Goal: Task Accomplishment & Management: Manage account settings

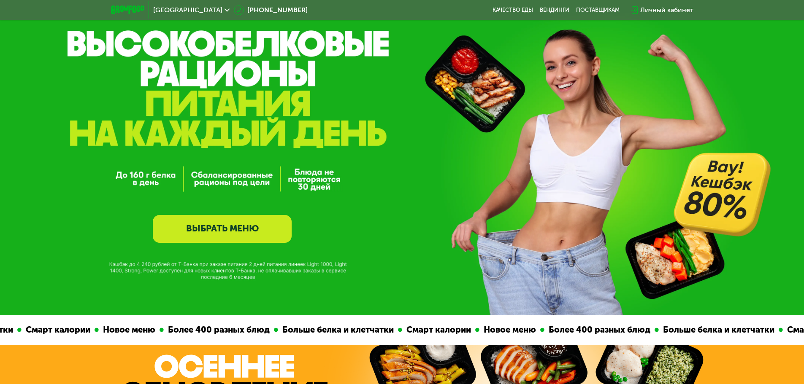
scroll to position [42, 0]
click at [657, 7] on div "Личный кабинет" at bounding box center [666, 10] width 53 height 10
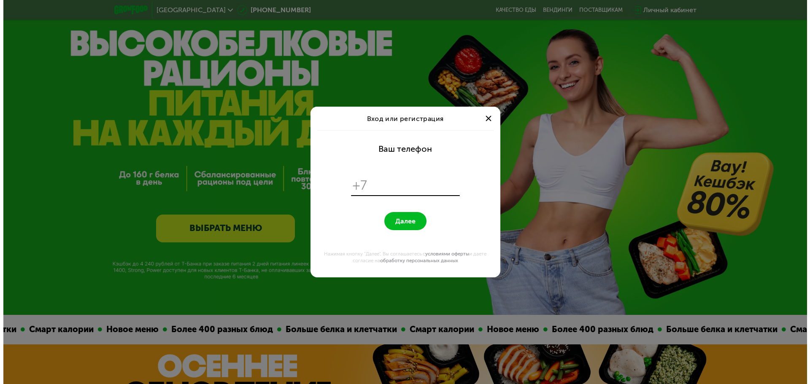
scroll to position [0, 0]
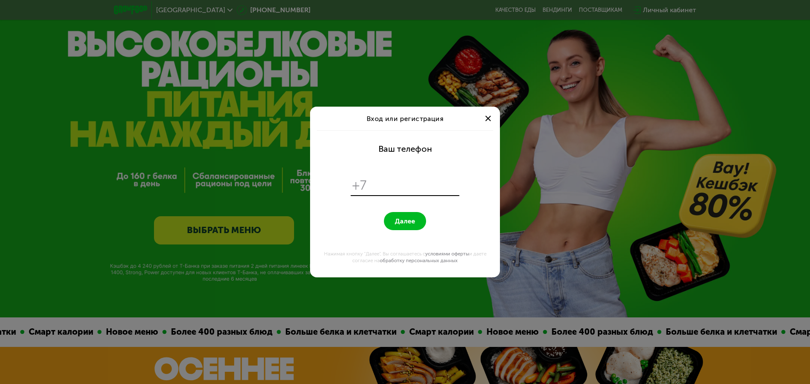
click at [419, 186] on input "tel" at bounding box center [414, 186] width 86 height 16
type input "**********"
click at [384, 212] on button "Далее" at bounding box center [405, 221] width 42 height 18
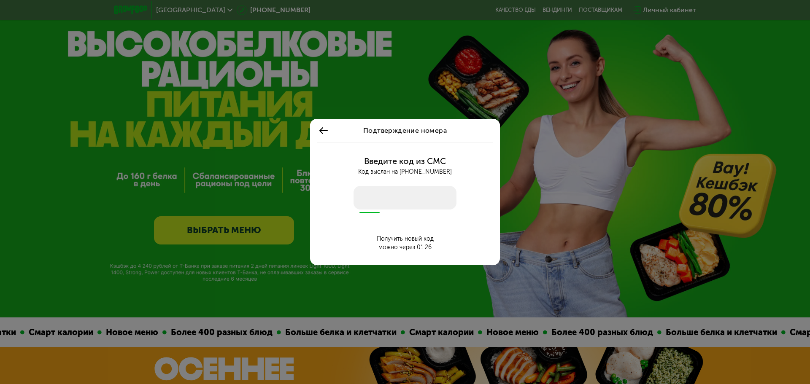
drag, startPoint x: 409, startPoint y: 190, endPoint x: 407, endPoint y: 186, distance: 4.7
click at [409, 189] on input "number" at bounding box center [405, 198] width 103 height 24
click at [400, 208] on input "number" at bounding box center [405, 198] width 103 height 24
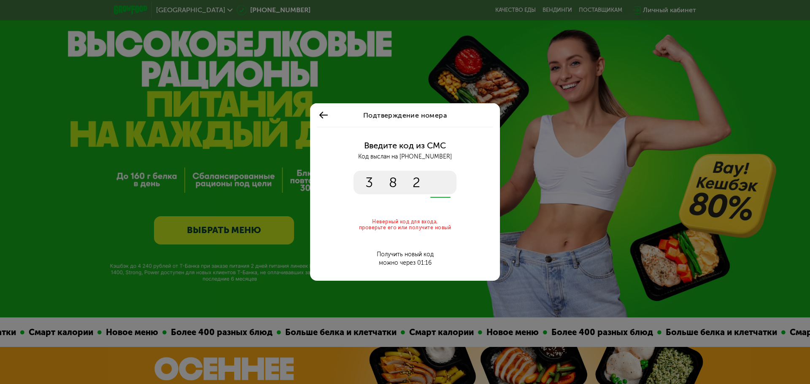
type input "****"
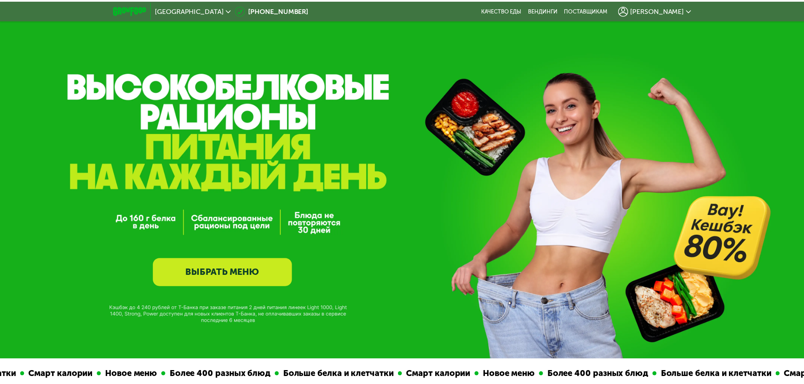
scroll to position [42, 0]
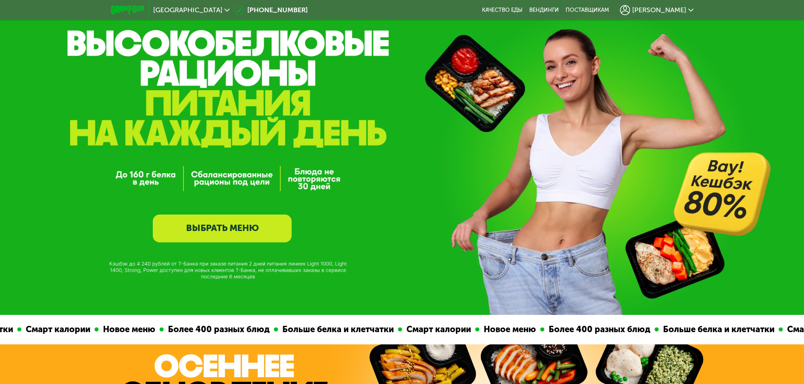
click at [692, 6] on div "[PERSON_NAME]" at bounding box center [656, 10] width 73 height 10
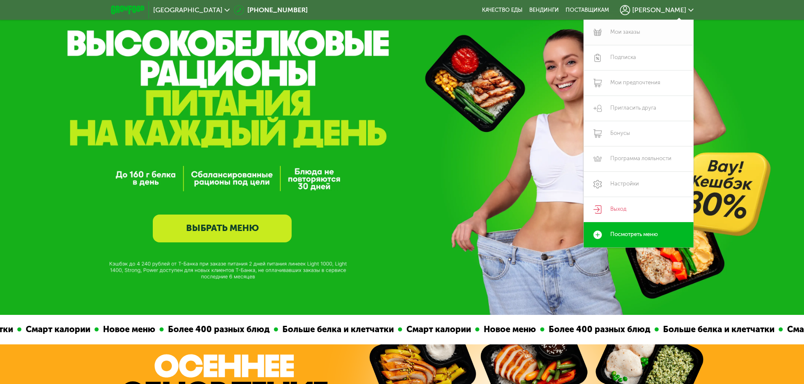
click at [632, 34] on link "Мои заказы" at bounding box center [639, 32] width 110 height 25
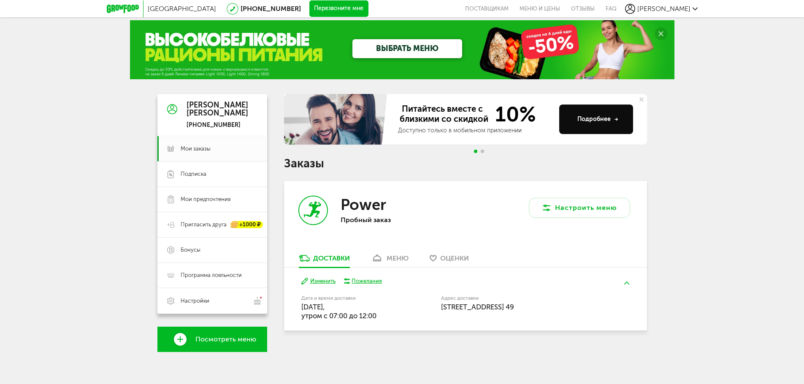
scroll to position [7, 0]
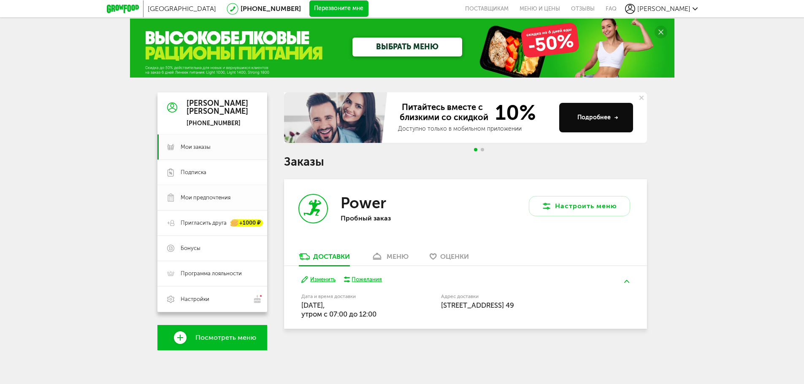
click at [212, 202] on link "Мои предпочтения" at bounding box center [212, 197] width 110 height 25
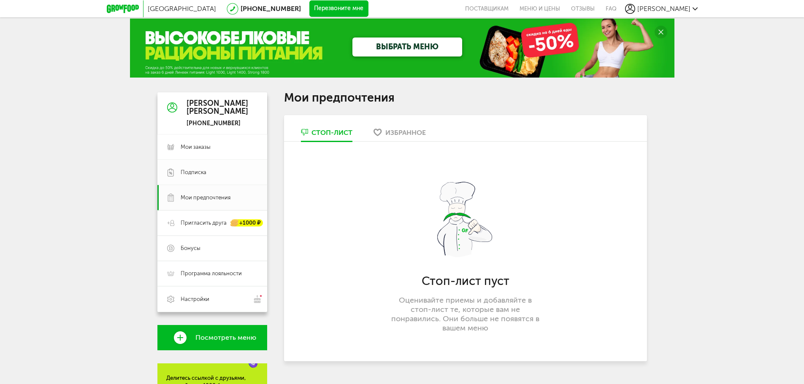
click at [219, 176] on span "Подписка" at bounding box center [219, 173] width 77 height 8
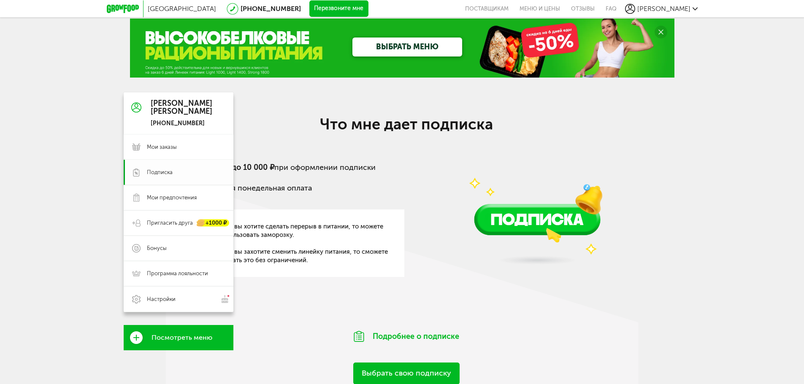
click at [181, 170] on span "Подписка" at bounding box center [186, 173] width 78 height 8
click at [196, 215] on link "Пригласить друга +1000 ₽" at bounding box center [179, 223] width 110 height 25
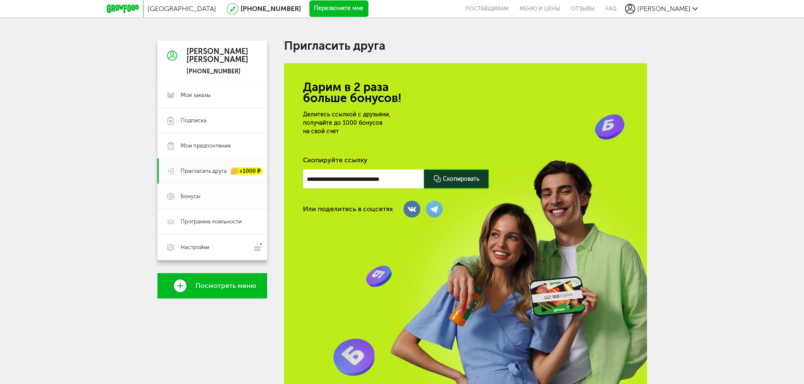
click at [208, 198] on span "Бонусы" at bounding box center [219, 197] width 77 height 8
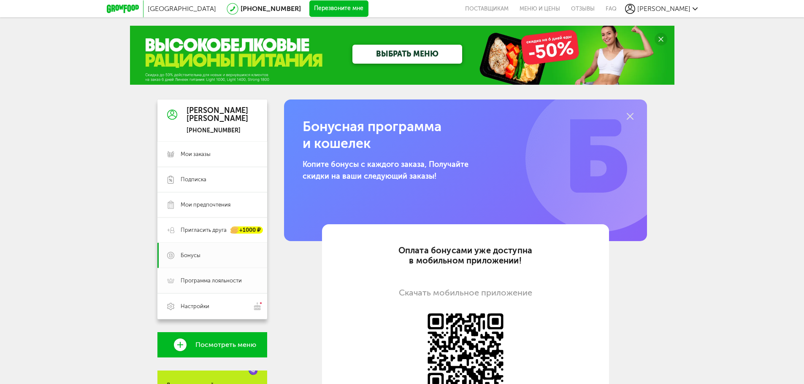
click at [219, 281] on span "Программа лояльности" at bounding box center [211, 281] width 61 height 8
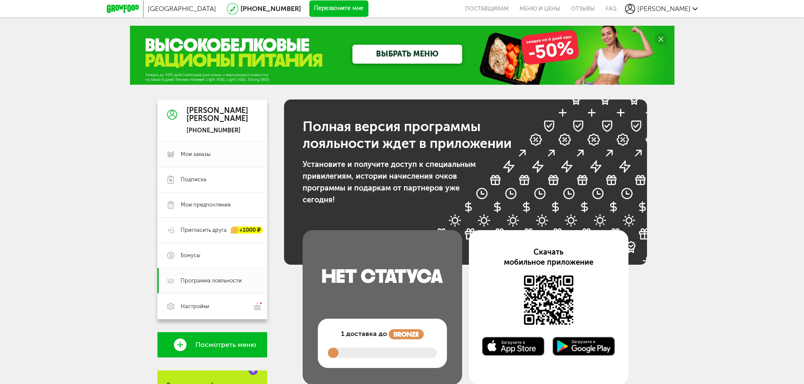
click at [204, 153] on span "Мои заказы" at bounding box center [196, 155] width 30 height 8
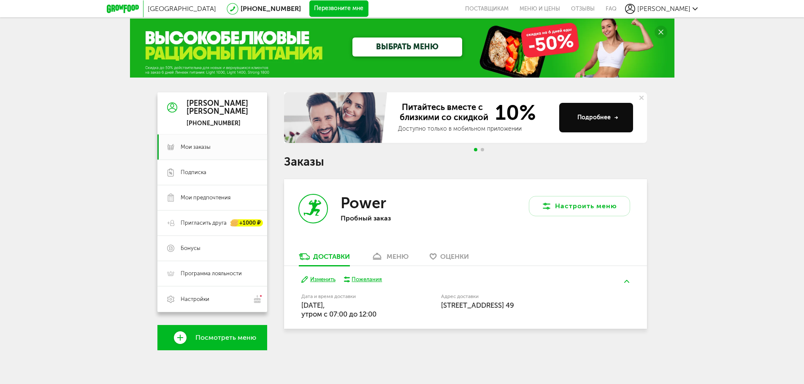
click at [384, 254] on link "меню" at bounding box center [390, 259] width 46 height 14
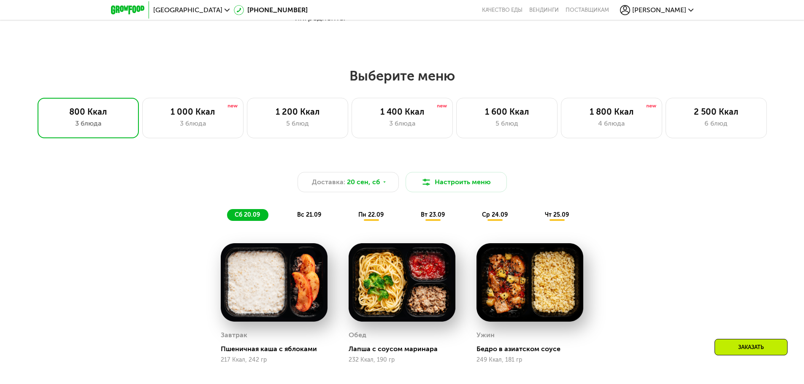
scroll to position [633, 0]
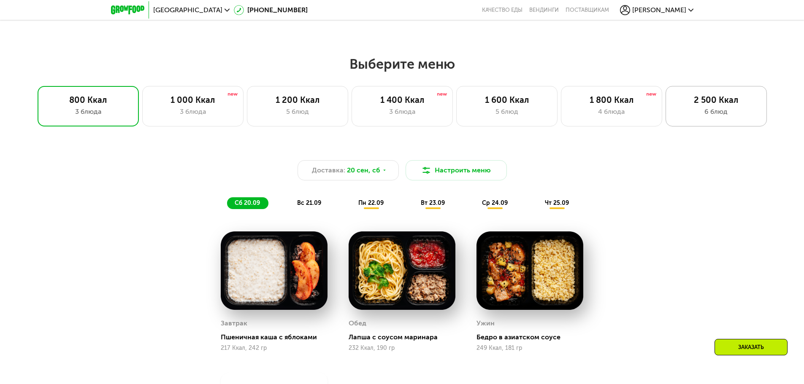
click at [708, 122] on div "2 500 Ккал 6 блюд" at bounding box center [715, 106] width 101 height 41
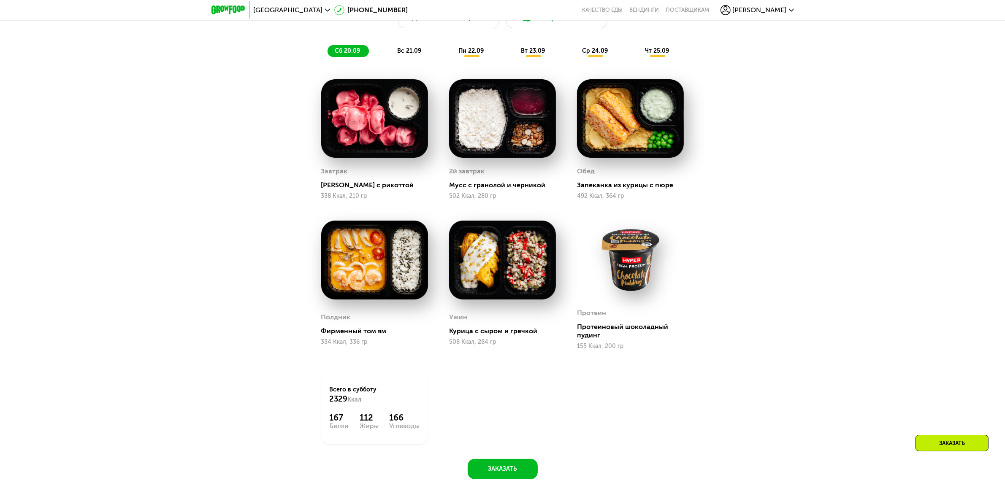
scroll to position [927, 0]
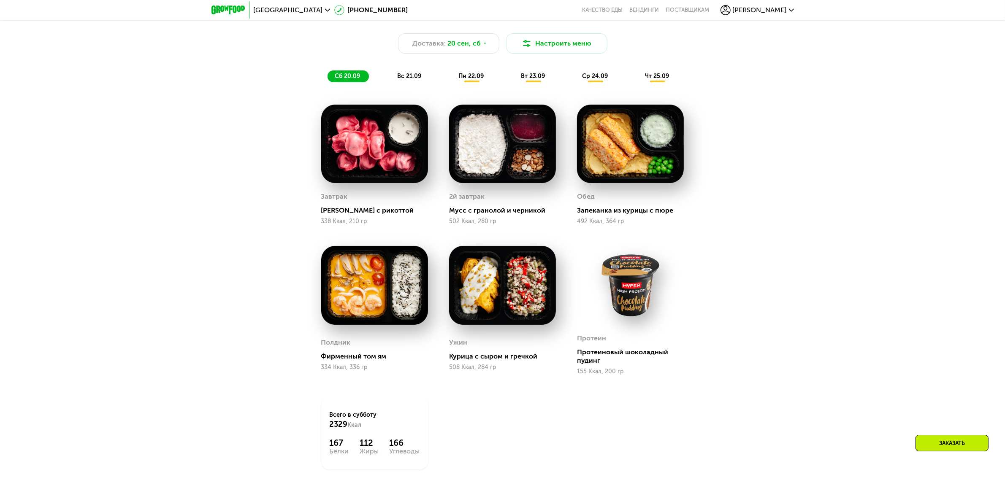
click at [411, 77] on span "вс 21.09" at bounding box center [409, 76] width 24 height 7
